Goal: Task Accomplishment & Management: Manage account settings

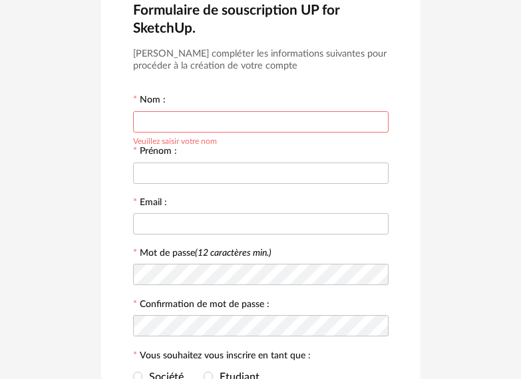
scroll to position [67, 0]
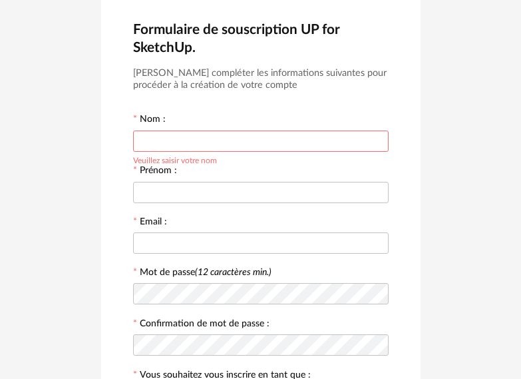
click at [274, 143] on input "text" at bounding box center [261, 141] width 256 height 21
type input "********"
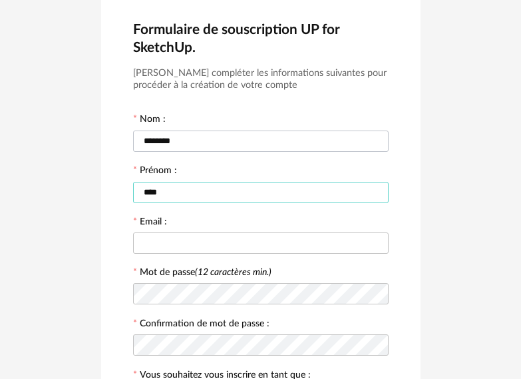
type input "****"
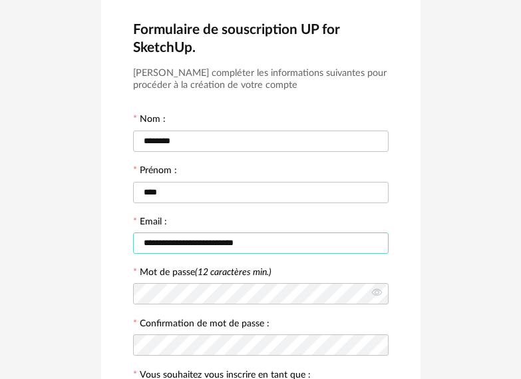
click at [262, 242] on input "**********" at bounding box center [261, 242] width 256 height 21
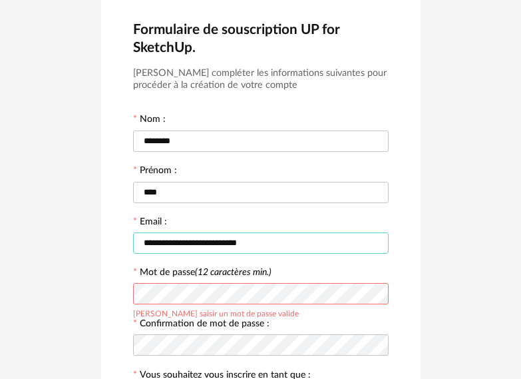
type input "**********"
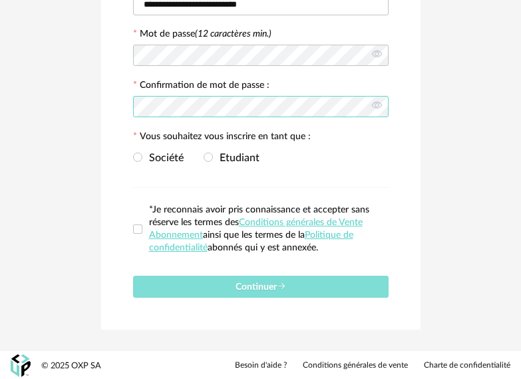
scroll to position [306, 0]
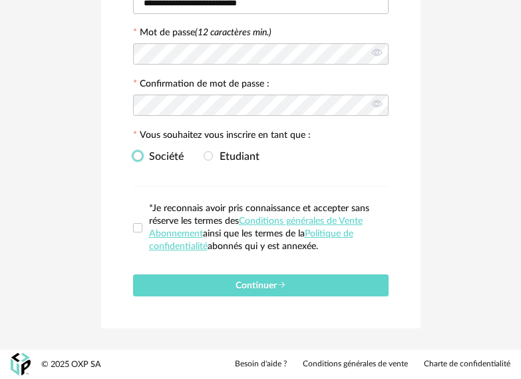
click at [159, 157] on span "Société" at bounding box center [163, 156] width 41 height 11
click at [140, 224] on span at bounding box center [137, 227] width 9 height 9
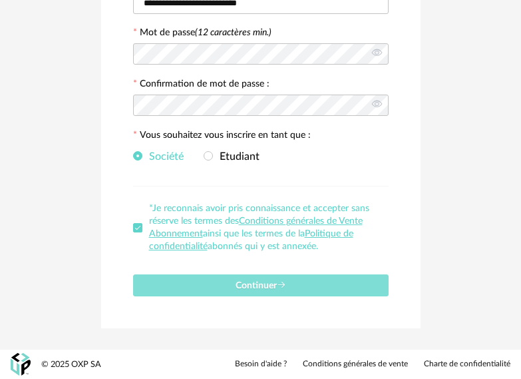
click at [225, 284] on button "Continuer" at bounding box center [261, 285] width 256 height 22
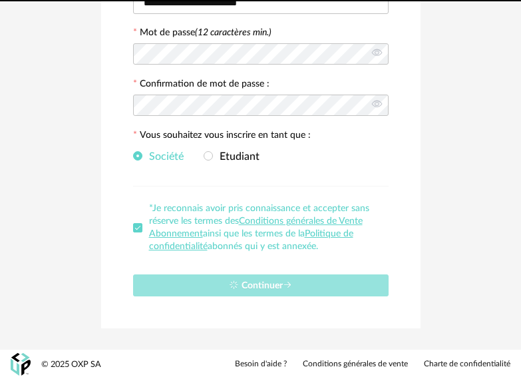
scroll to position [8, 0]
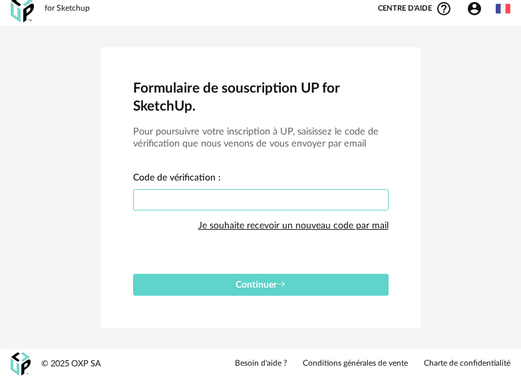
click at [364, 201] on input "text" at bounding box center [261, 199] width 256 height 21
click at [358, 227] on div "Je souhaite recevoir un nouveau code par mail" at bounding box center [293, 225] width 190 height 27
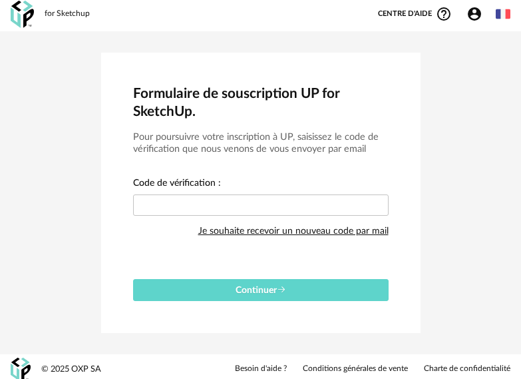
scroll to position [0, 0]
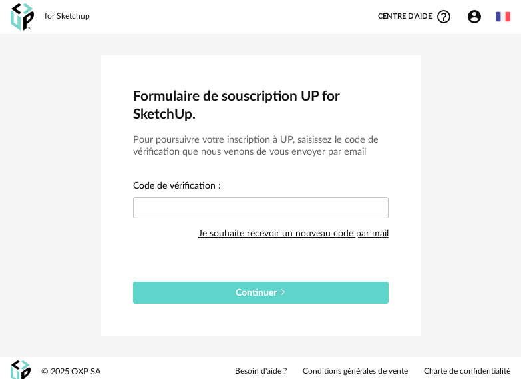
click at [477, 15] on icon "Account Circle icon" at bounding box center [474, 16] width 13 height 13
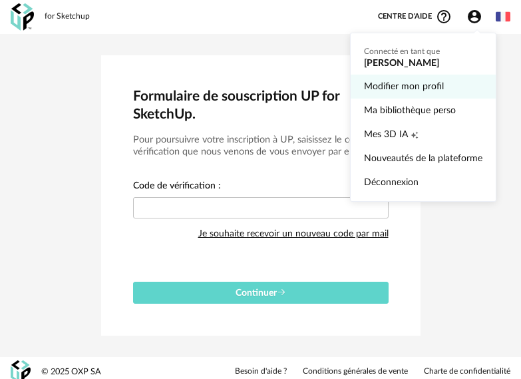
click at [423, 87] on link "Modifier mon profil" at bounding box center [423, 87] width 119 height 24
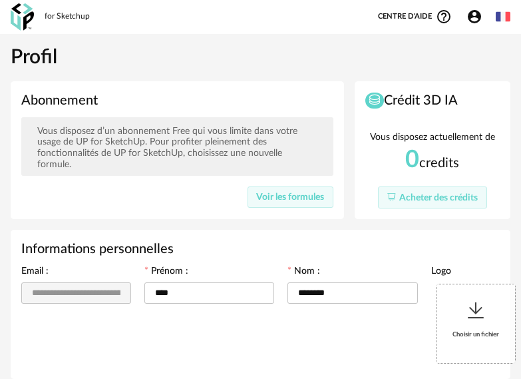
click at [474, 13] on icon "Account Circle icon" at bounding box center [475, 17] width 16 height 16
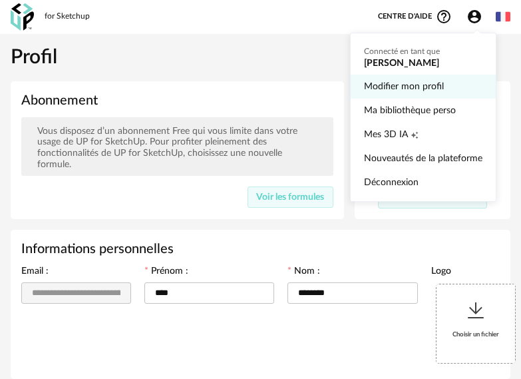
click at [456, 96] on link "Modifier mon profil" at bounding box center [423, 87] width 119 height 24
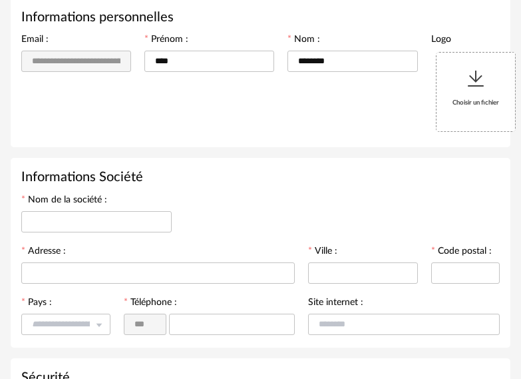
scroll to position [255, 0]
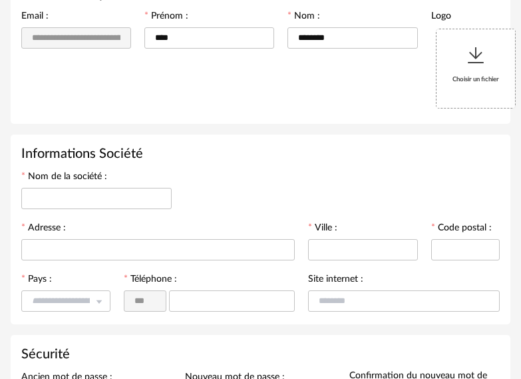
click at [111, 102] on div "**********" at bounding box center [261, 62] width 492 height 103
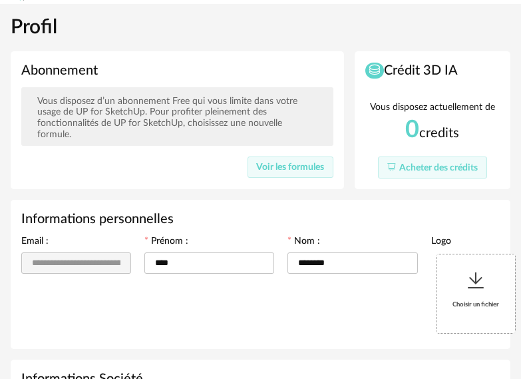
scroll to position [0, 0]
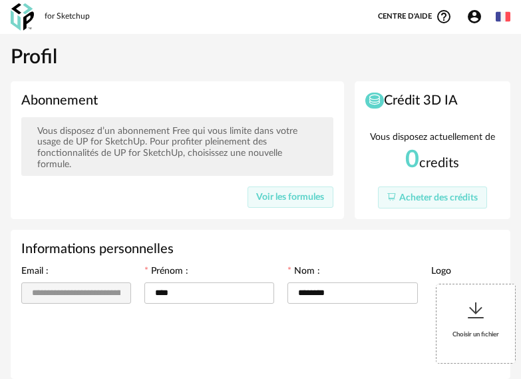
click at [498, 17] on img at bounding box center [503, 16] width 15 height 15
click at [461, 19] on div "Account Circle icon Compte" at bounding box center [478, 17] width 37 height 16
click at [468, 17] on icon "Account Circle icon" at bounding box center [475, 17] width 16 height 16
click at [479, 10] on icon "Account Circle icon" at bounding box center [475, 17] width 16 height 16
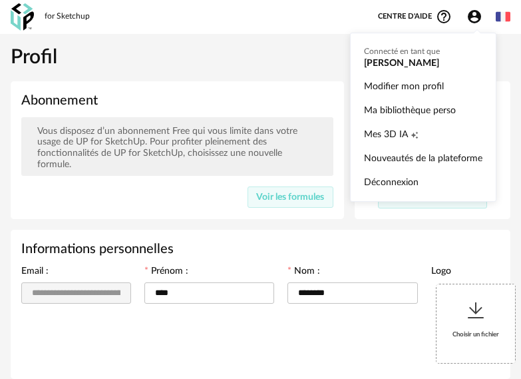
click at [446, 12] on icon "Help Circle Outline icon" at bounding box center [444, 17] width 16 height 16
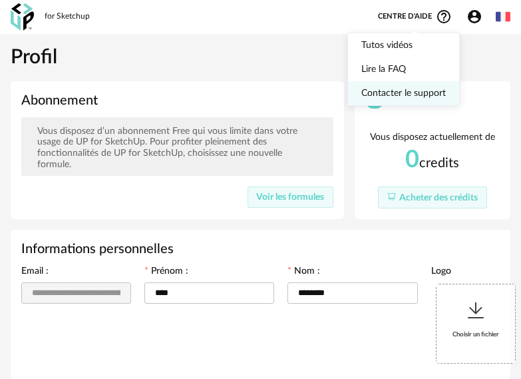
click at [429, 89] on link "Contacter le support" at bounding box center [404, 93] width 85 height 24
